Goal: Go to known website: Access a specific website the user already knows

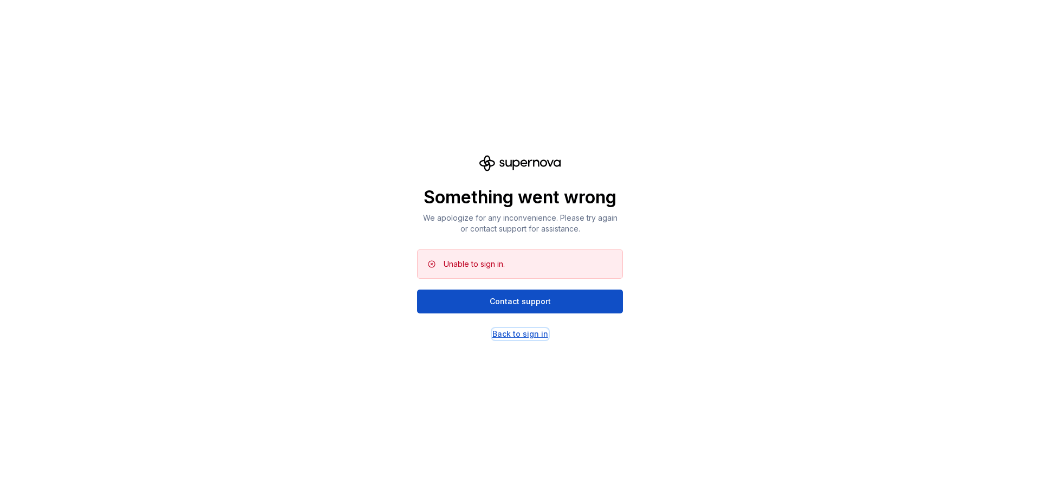
click at [511, 331] on div "Back to sign in" at bounding box center [520, 333] width 56 height 11
